Goal: Information Seeking & Learning: Learn about a topic

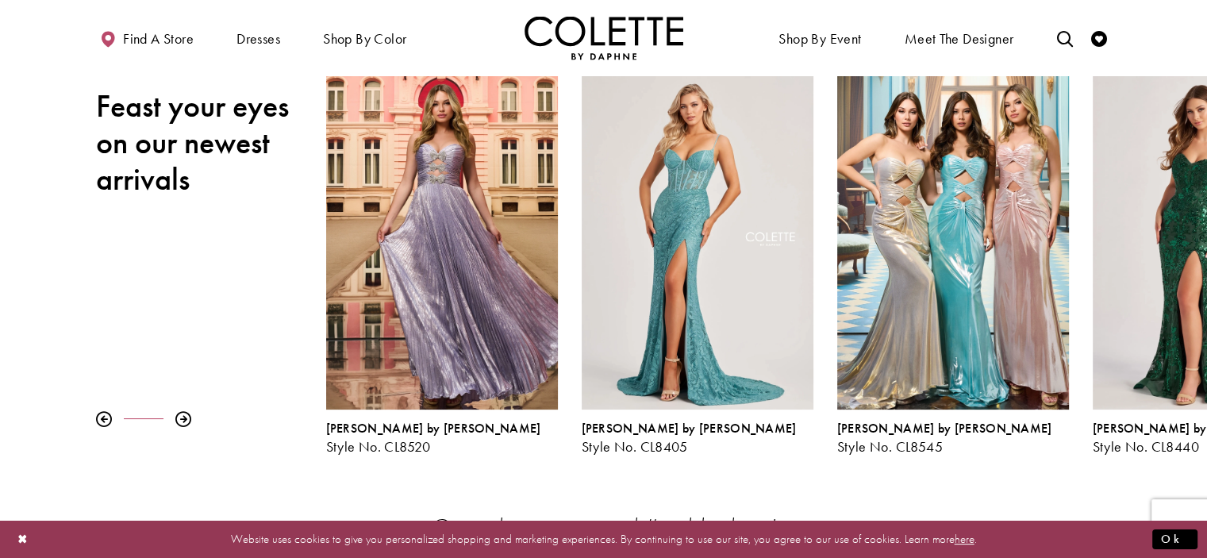
scroll to position [168, 0]
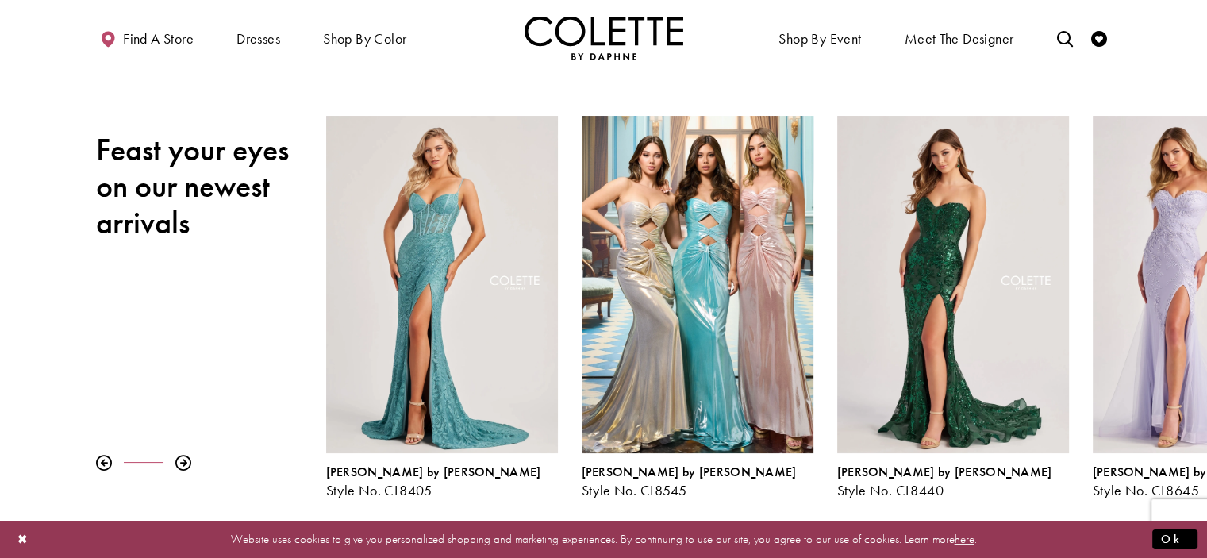
drag, startPoint x: 1134, startPoint y: 329, endPoint x: 222, endPoint y: 255, distance: 915.3
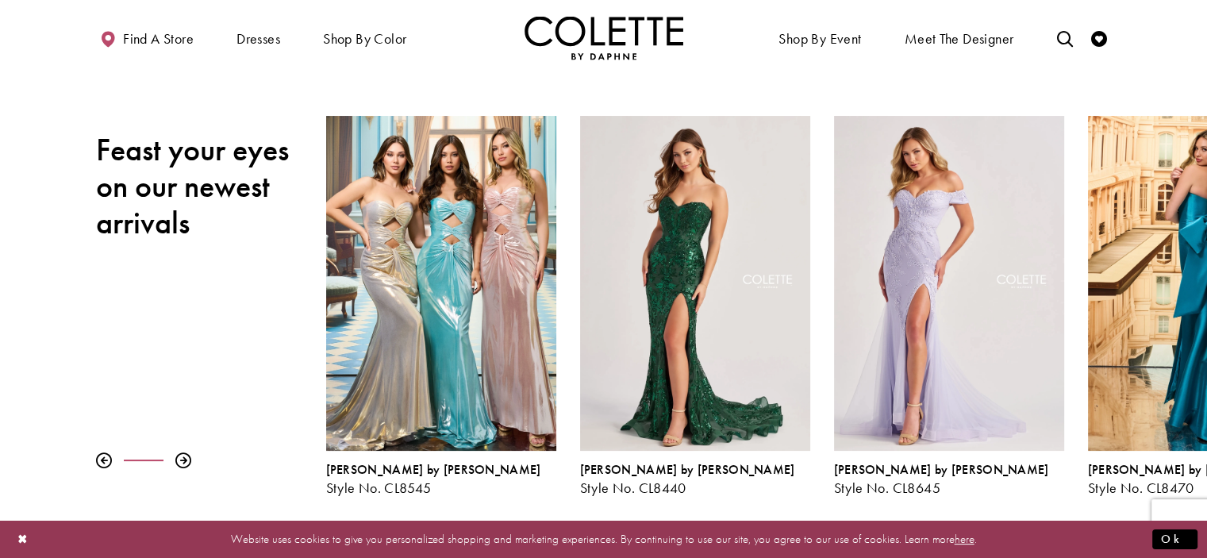
drag, startPoint x: 981, startPoint y: 285, endPoint x: 217, endPoint y: 239, distance: 765.3
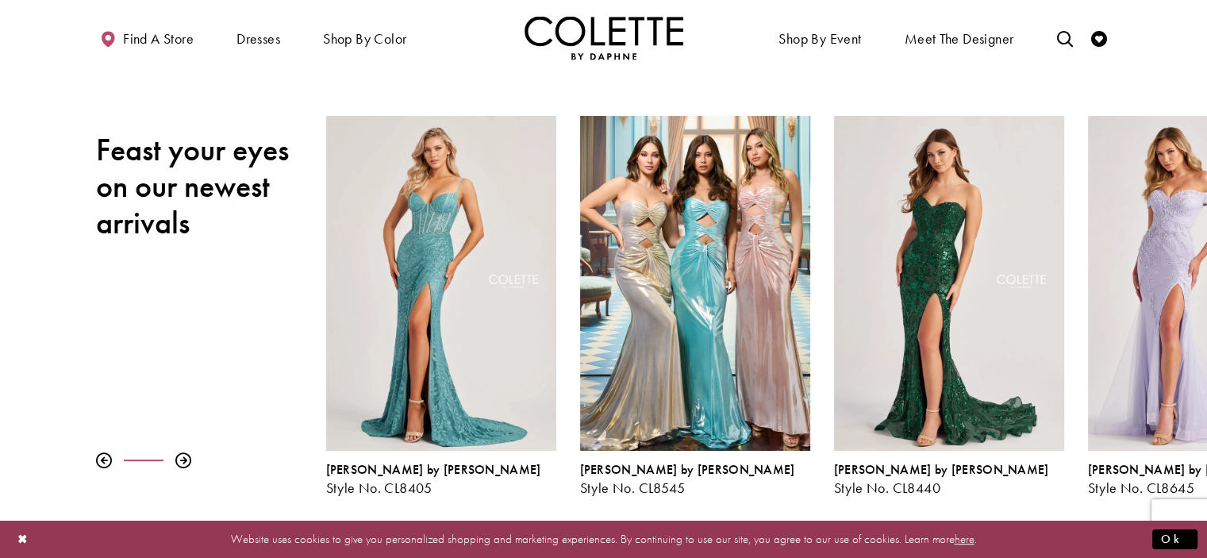
drag, startPoint x: 323, startPoint y: 231, endPoint x: 1218, endPoint y: 247, distance: 894.9
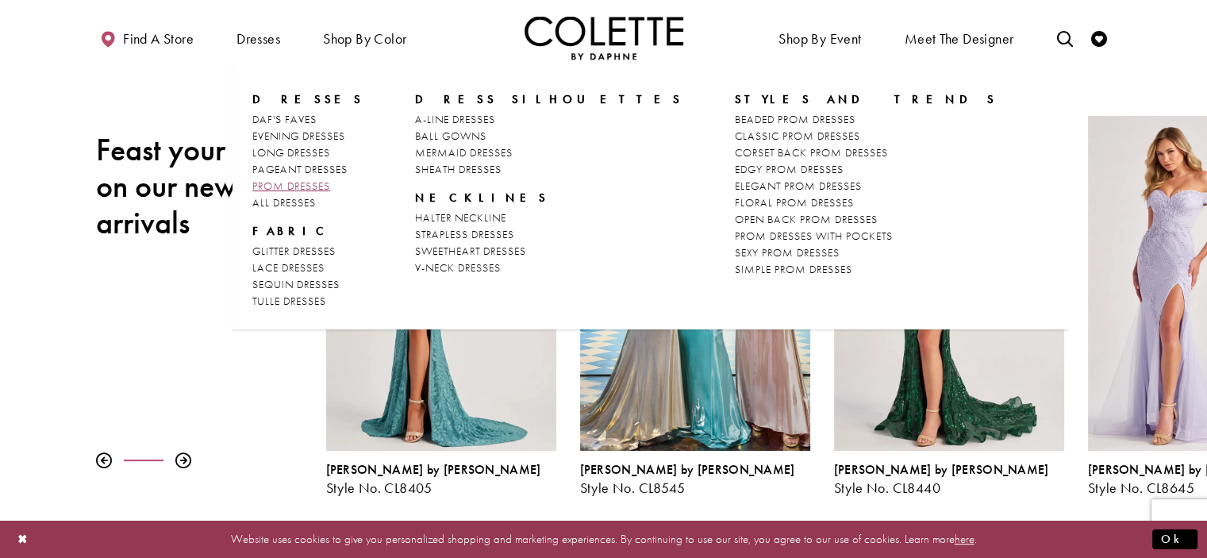
click at [329, 183] on span "PROM DRESSES" at bounding box center [291, 185] width 78 height 14
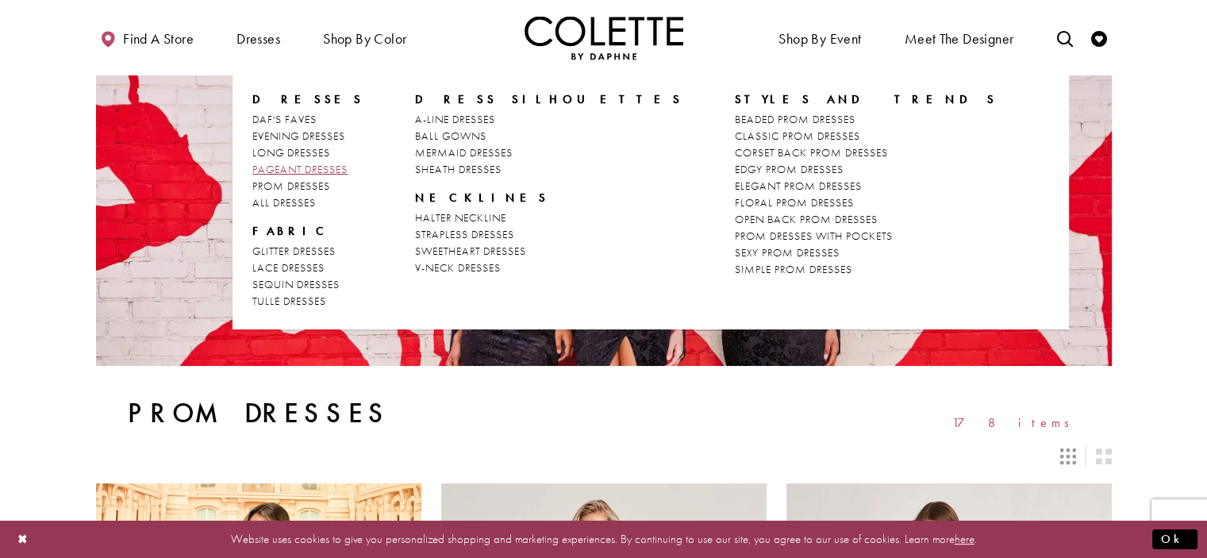
click at [287, 171] on span "PAGEANT DRESSES" at bounding box center [299, 169] width 95 height 14
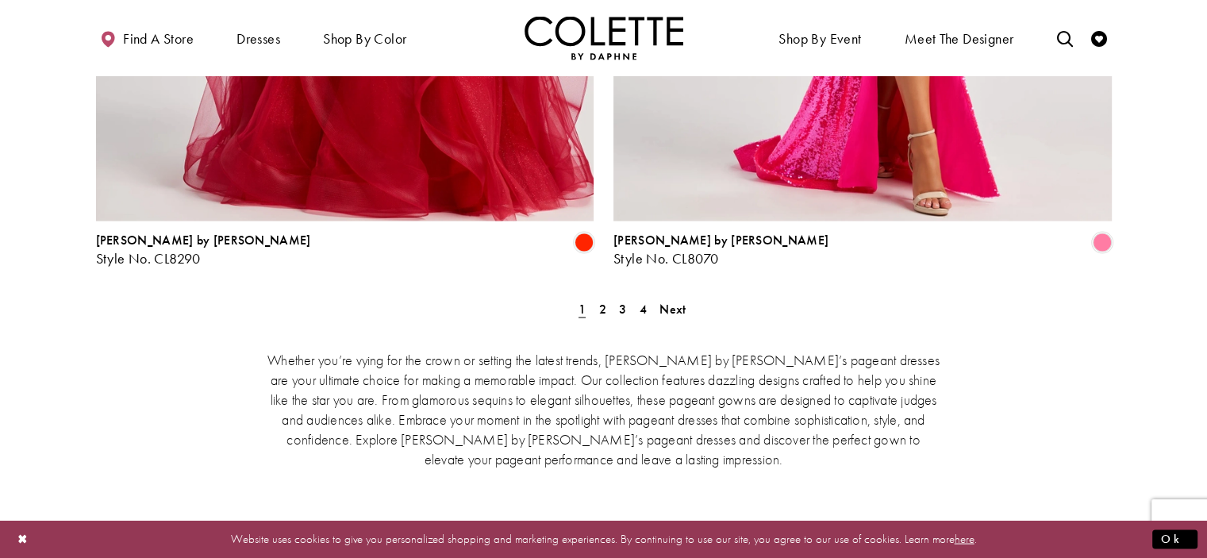
scroll to position [3045, 0]
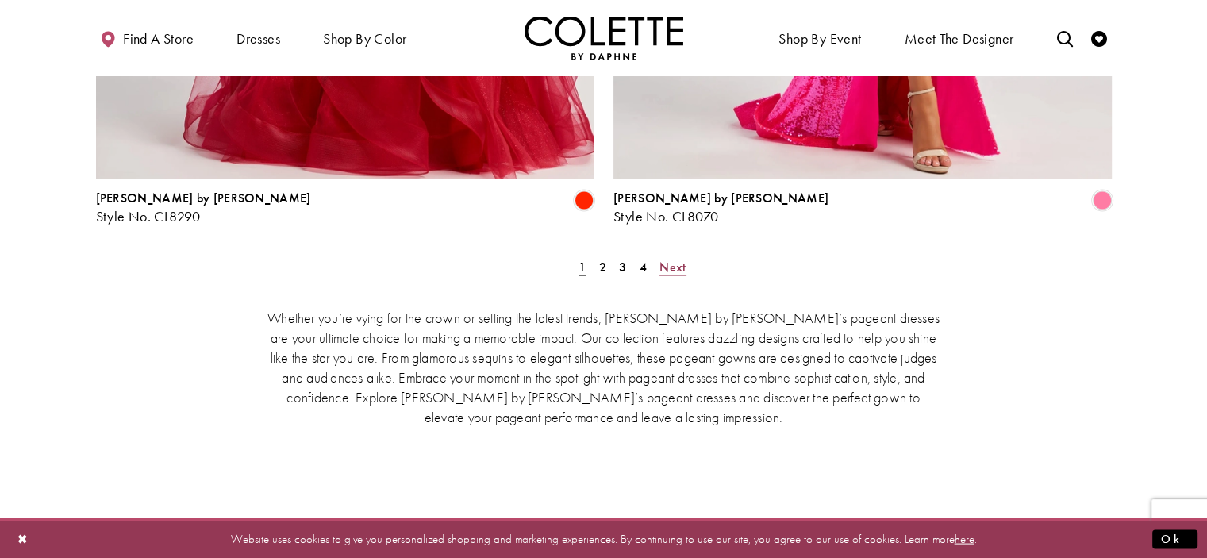
click at [667, 259] on span "Next" at bounding box center [672, 267] width 26 height 17
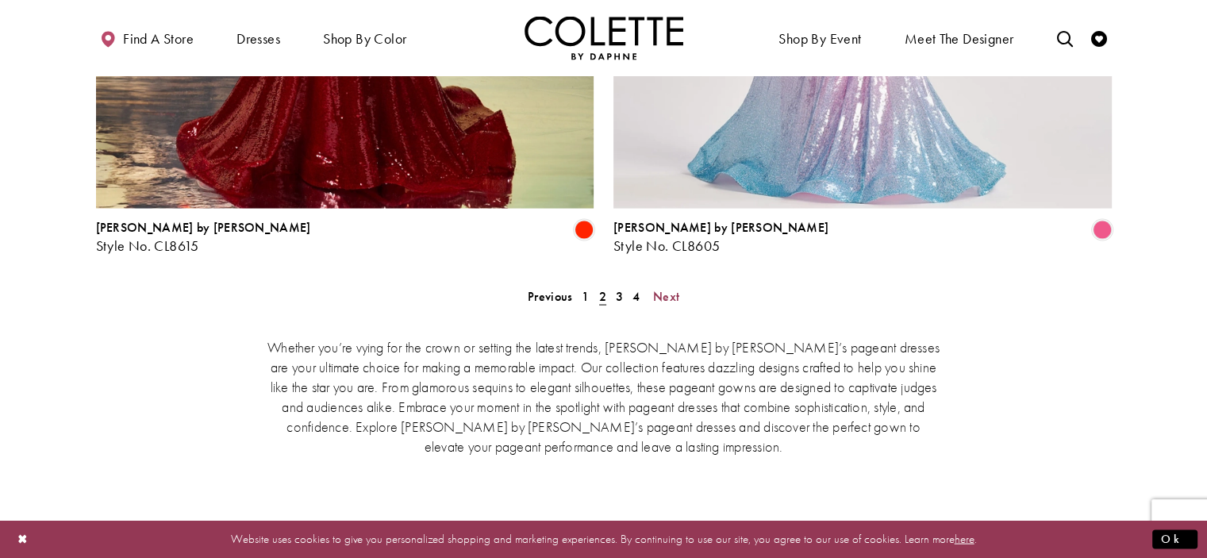
scroll to position [3090, 0]
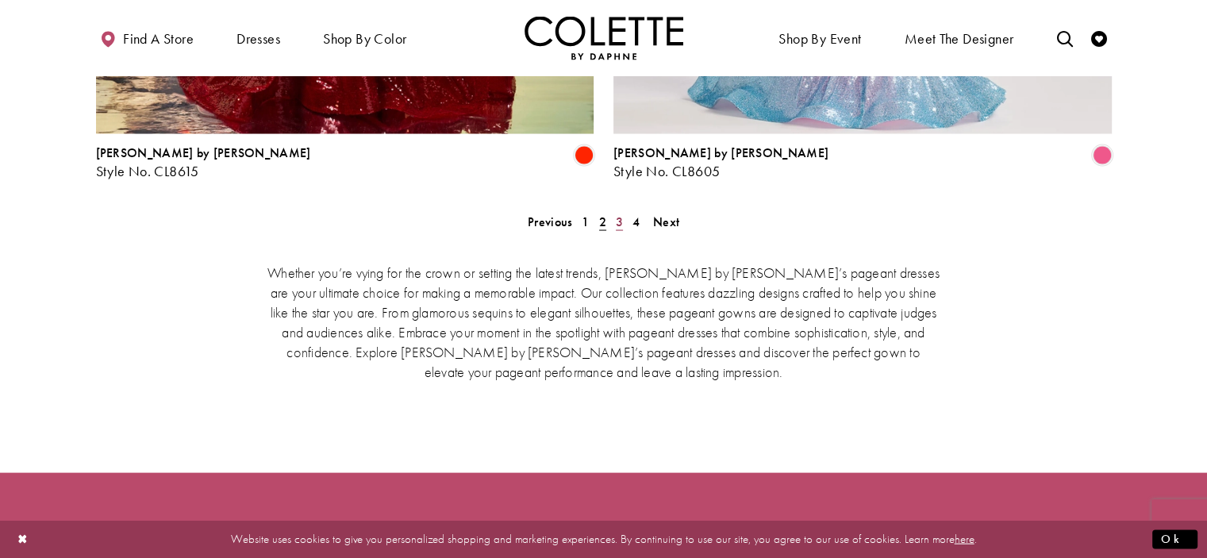
click at [616, 213] on span "3" at bounding box center [619, 221] width 7 height 17
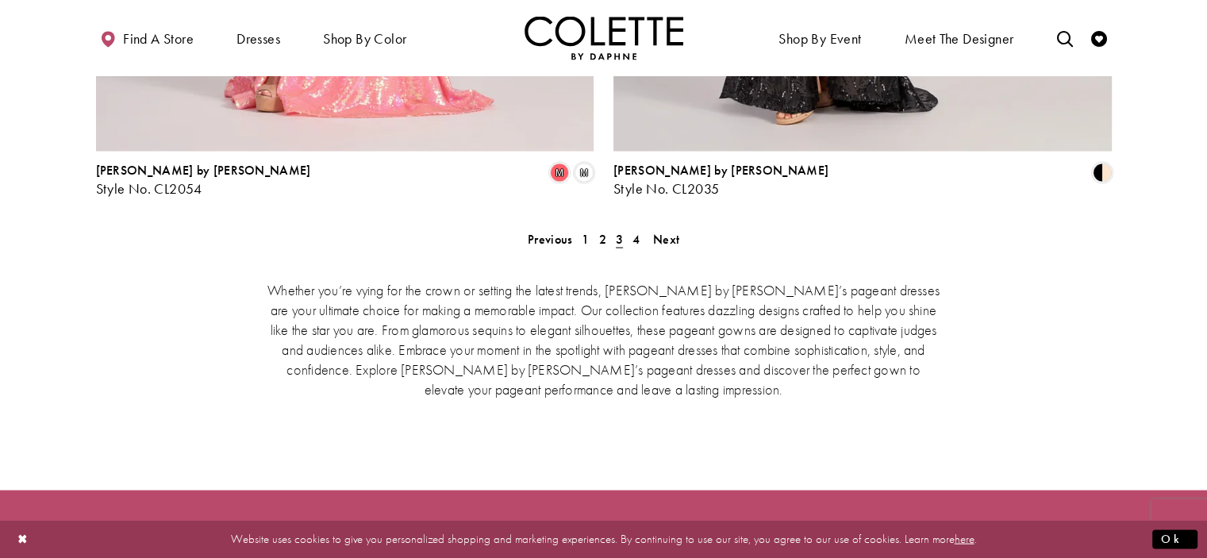
scroll to position [3084, 0]
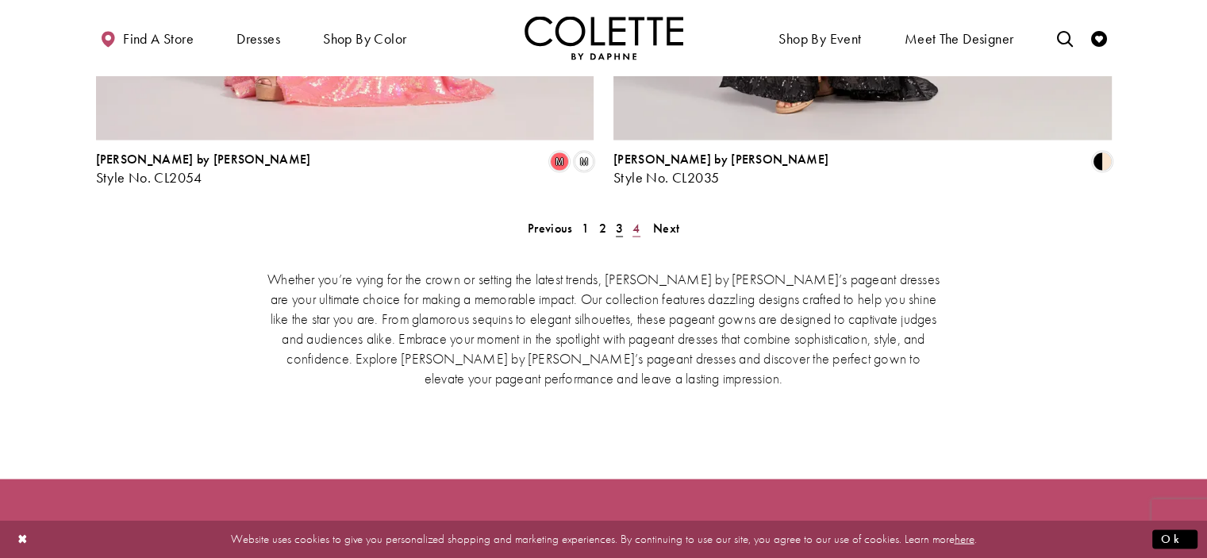
click at [635, 220] on span "4" at bounding box center [635, 228] width 7 height 17
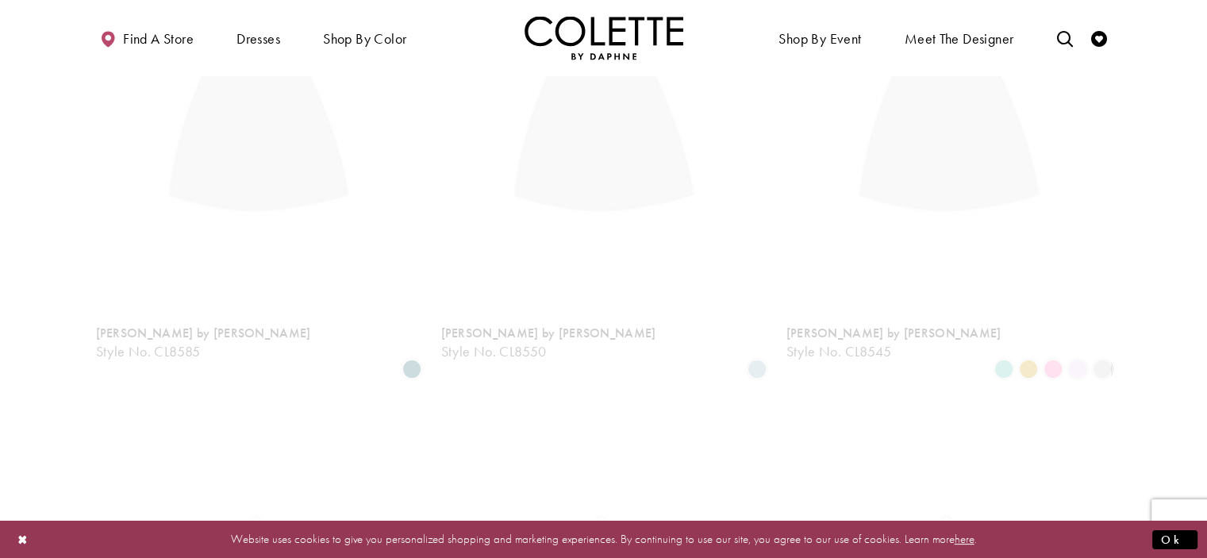
scroll to position [86, 0]
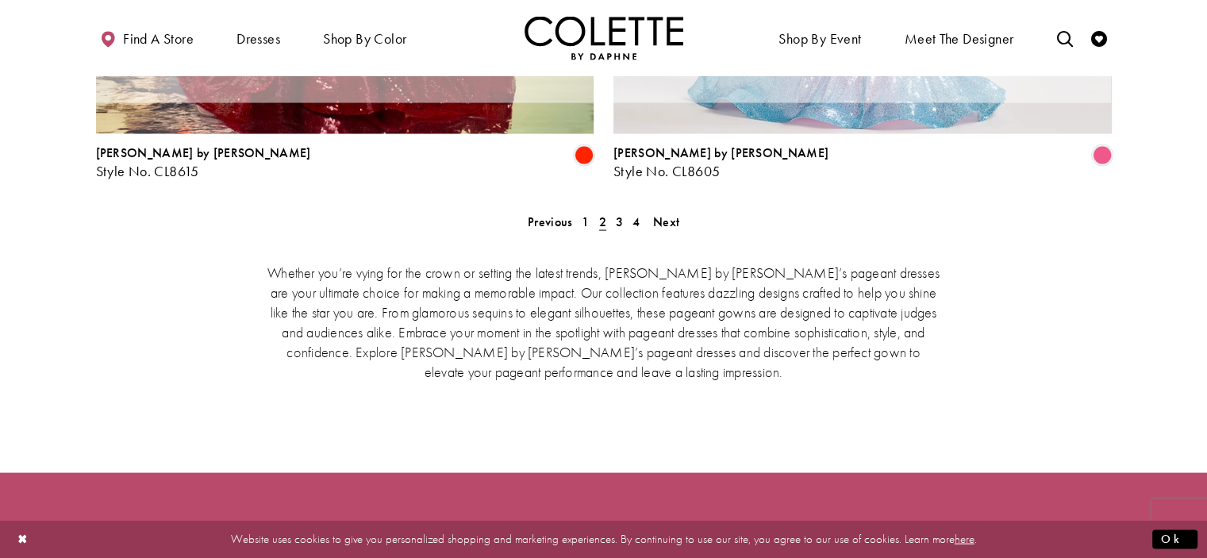
scroll to position [86, 0]
